Goal: Book appointment/travel/reservation

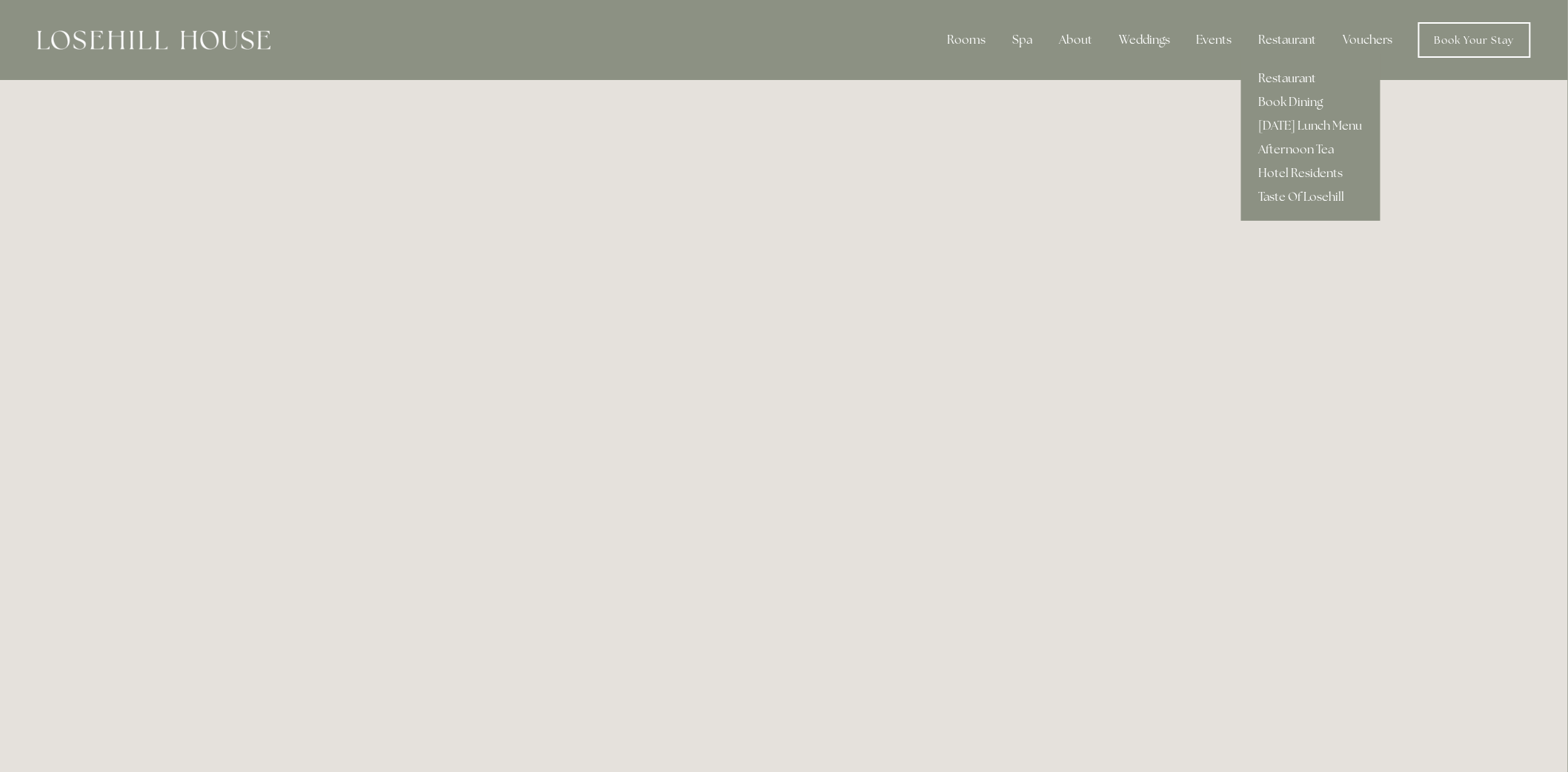
click at [1310, 76] on link "Restaurant" at bounding box center [1311, 79] width 139 height 24
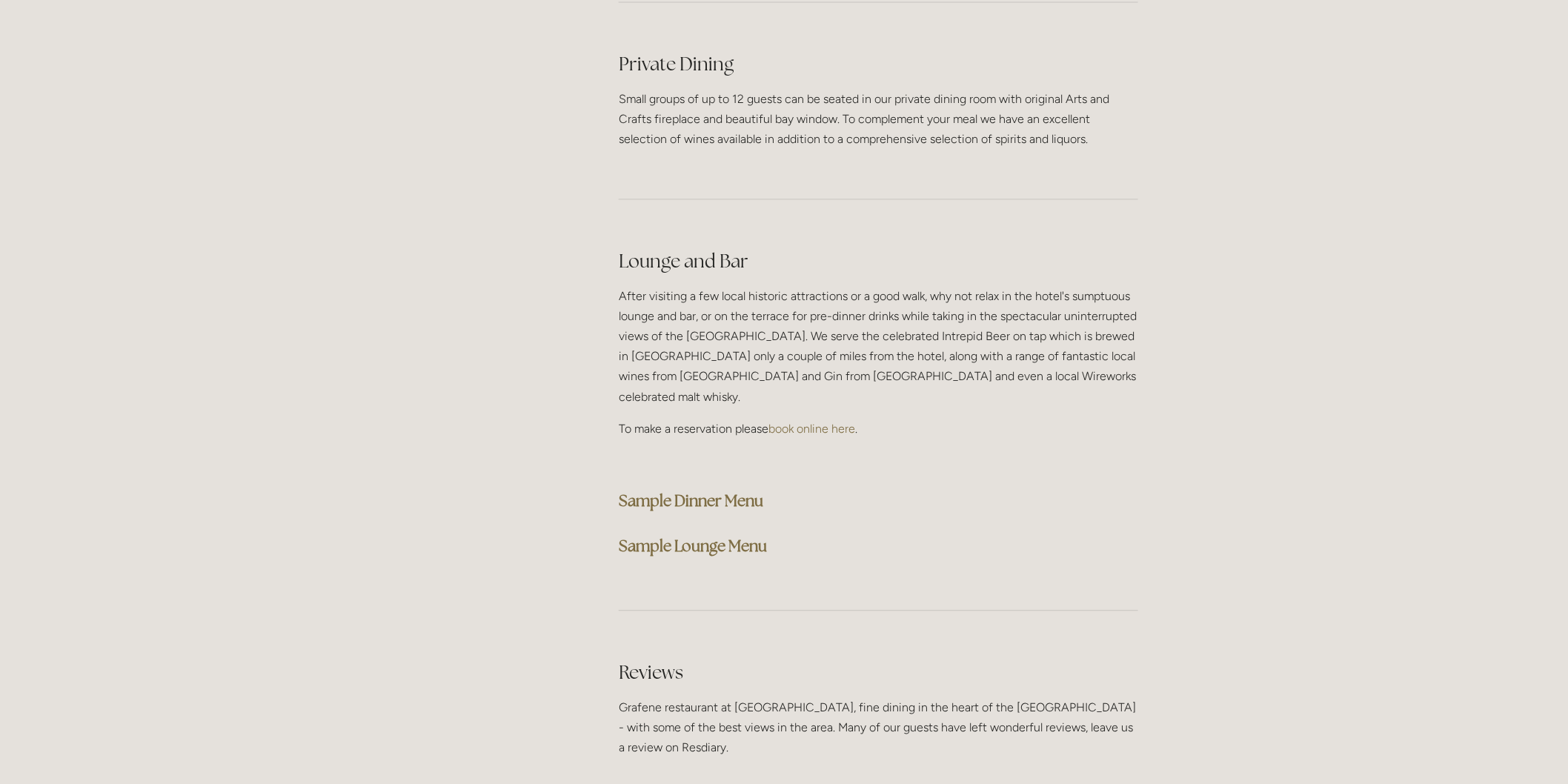
scroll to position [3622, 0]
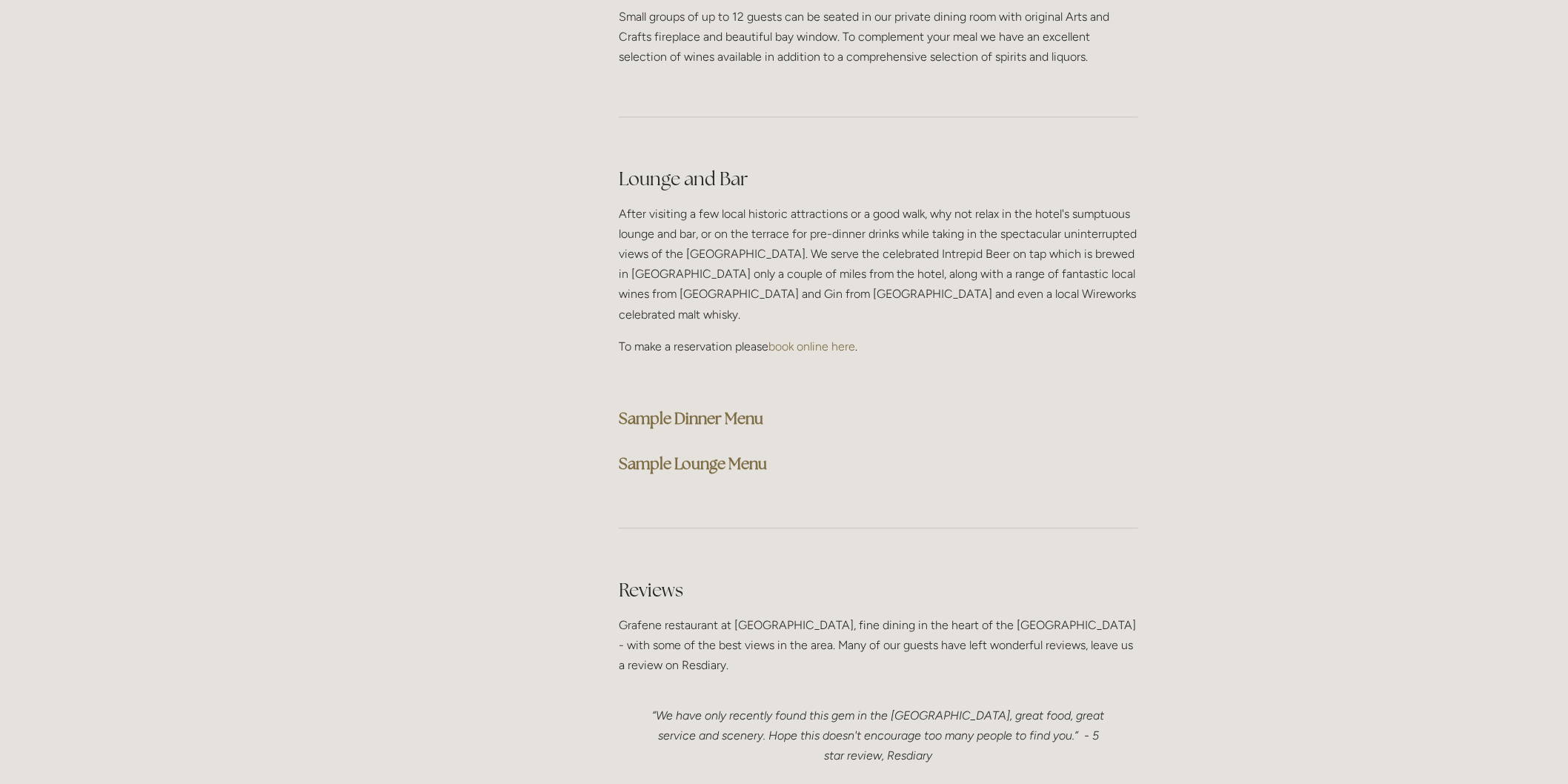
click at [717, 409] on strong "Sample Dinner Menu" at bounding box center [691, 418] width 145 height 20
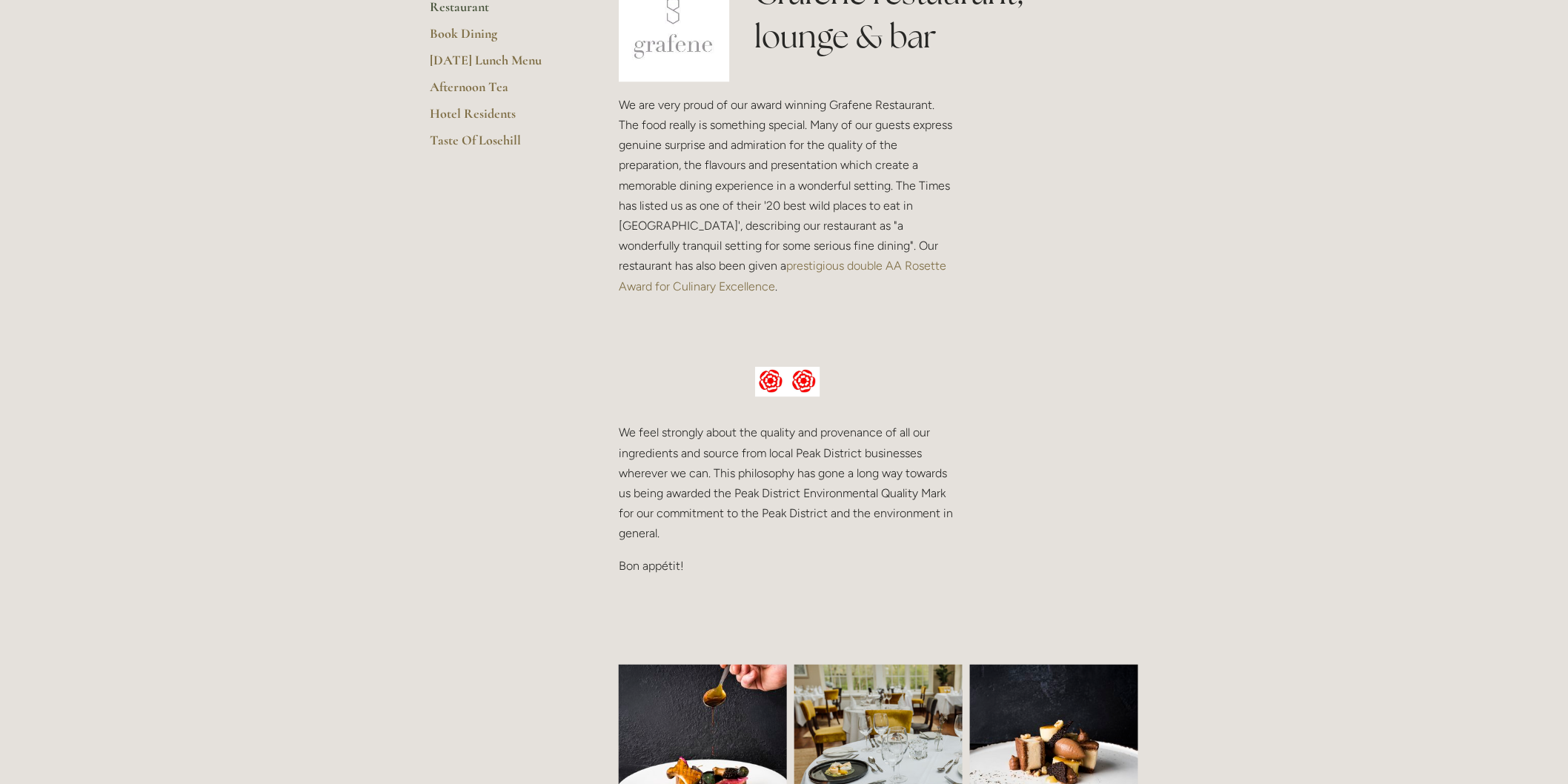
scroll to position [0, 0]
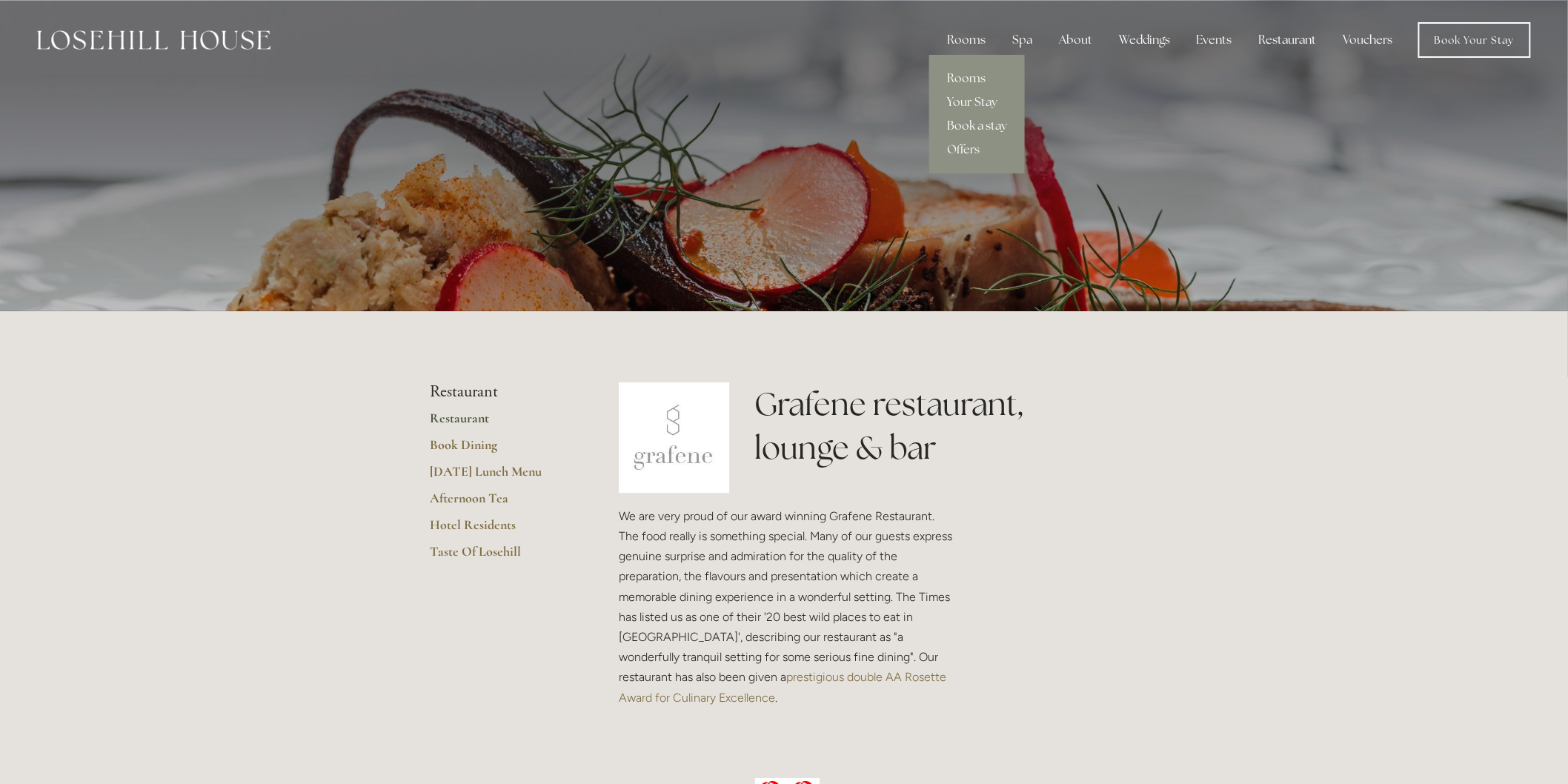
click at [978, 122] on link "Book a stay" at bounding box center [977, 126] width 95 height 24
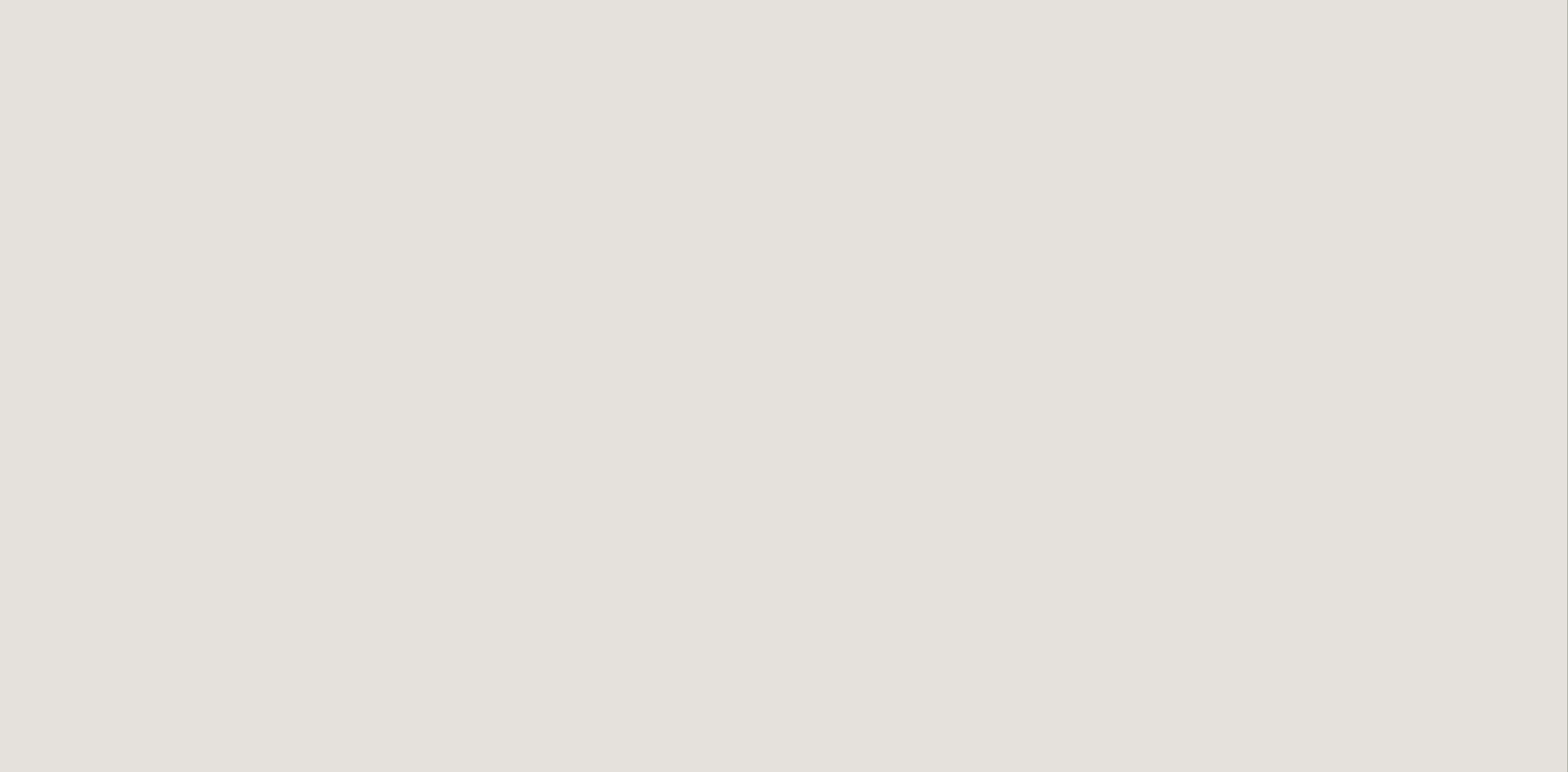
scroll to position [1399, 0]
